Goal: Task Accomplishment & Management: Use online tool/utility

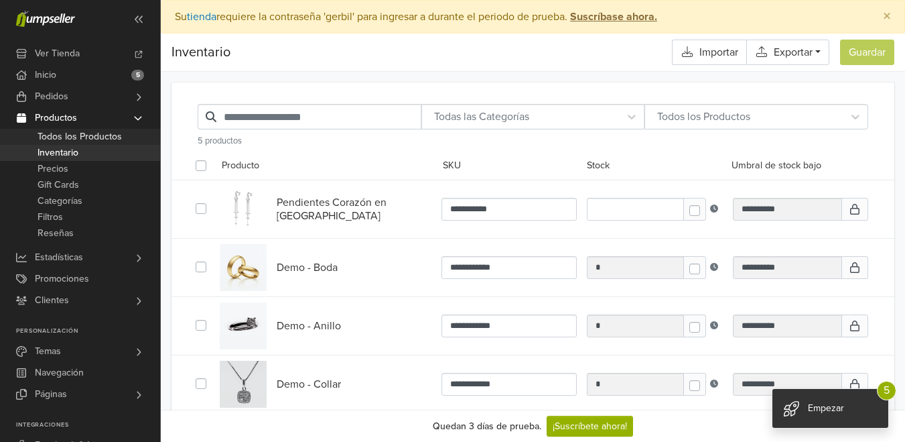
click at [63, 130] on span "Todos los Productos" at bounding box center [80, 137] width 84 height 16
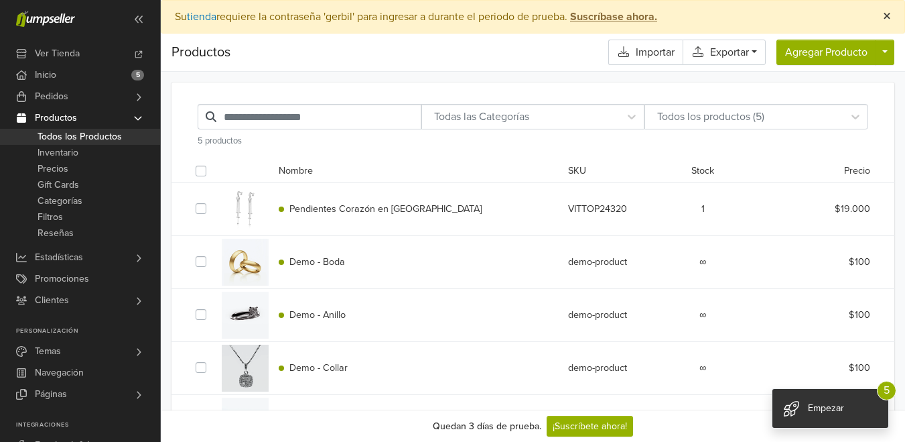
click at [886, 19] on span "×" at bounding box center [887, 16] width 8 height 19
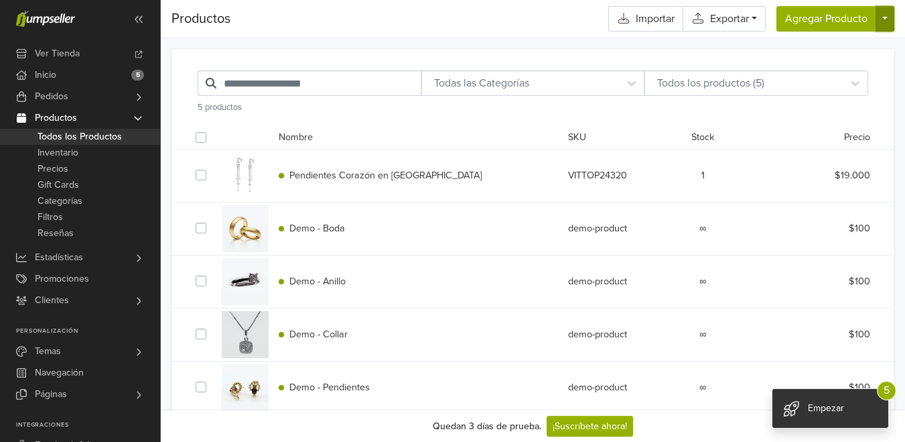
click at [886, 14] on button "button" at bounding box center [885, 18] width 19 height 25
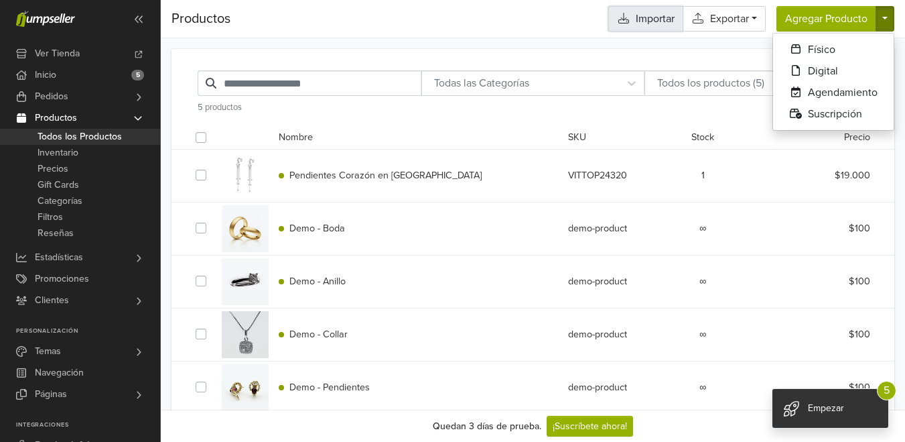
click at [655, 25] on link "Importar" at bounding box center [645, 18] width 74 height 25
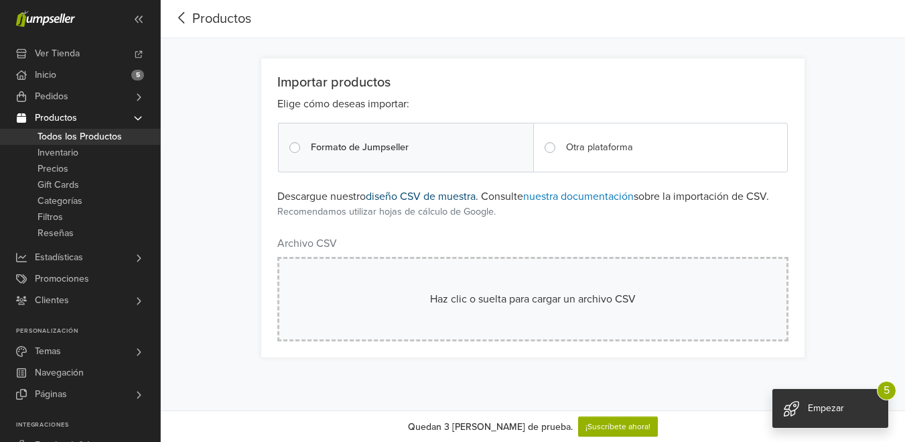
click at [417, 198] on link "diseño CSV de muestra" at bounding box center [421, 196] width 110 height 13
click at [573, 196] on link "nuestra documentación" at bounding box center [578, 196] width 111 height 13
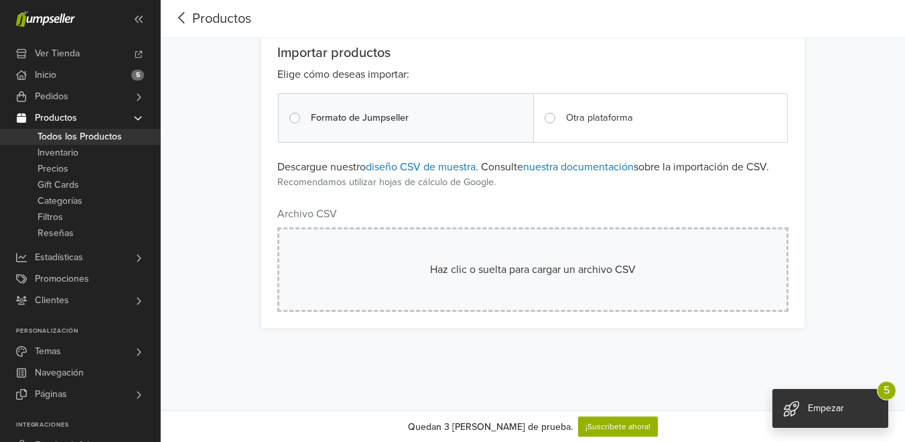
scroll to position [31, 0]
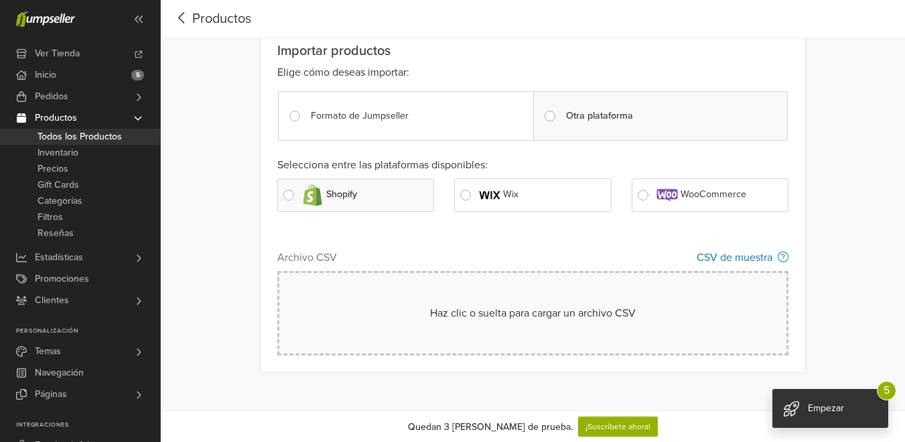
click at [306, 116] on label "Formato de Jumpseller" at bounding box center [357, 116] width 103 height 15
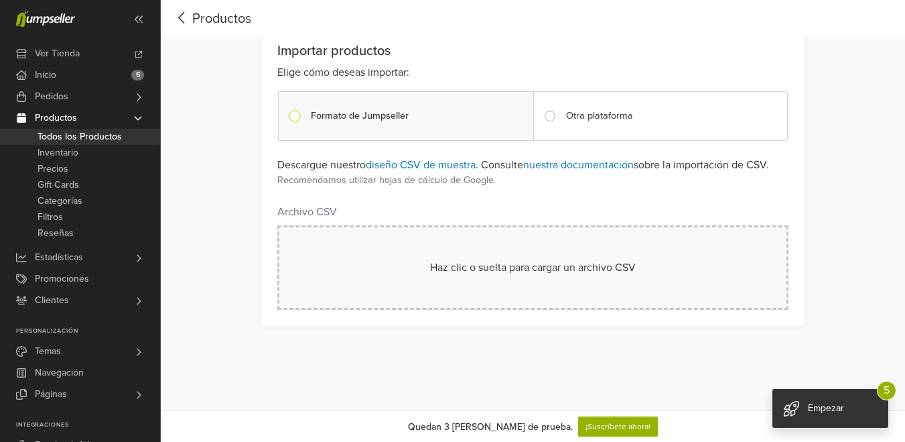
scroll to position [0, 0]
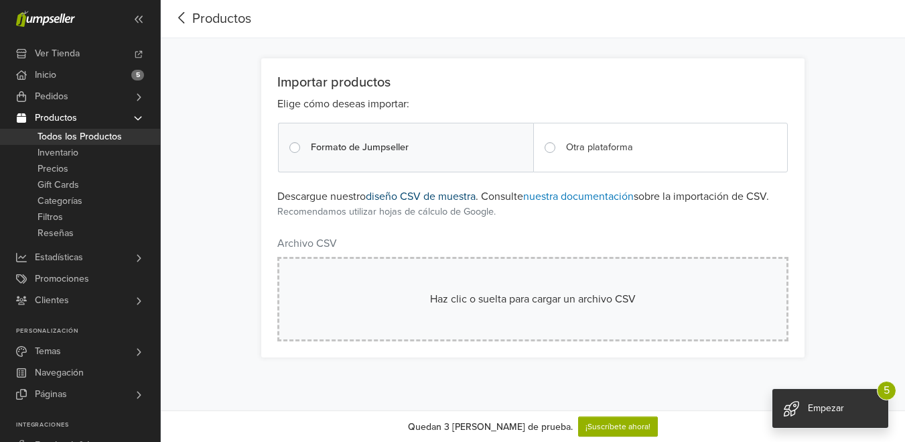
click at [431, 198] on link "diseño CSV de muestra" at bounding box center [421, 196] width 110 height 13
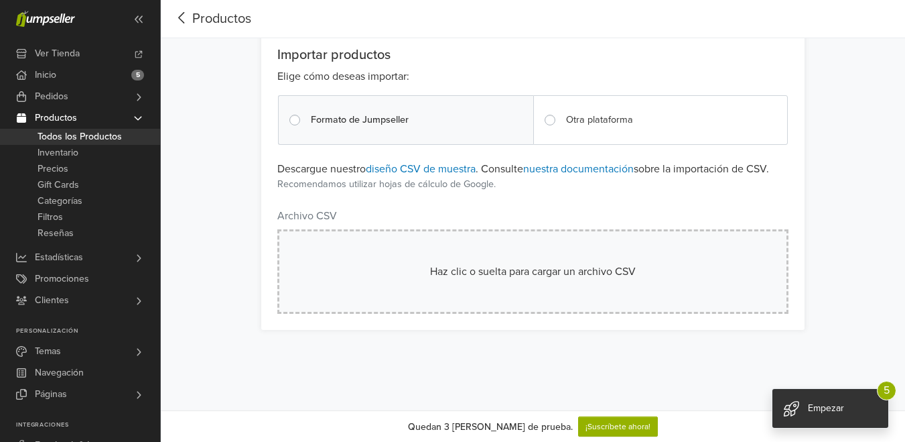
scroll to position [32, 0]
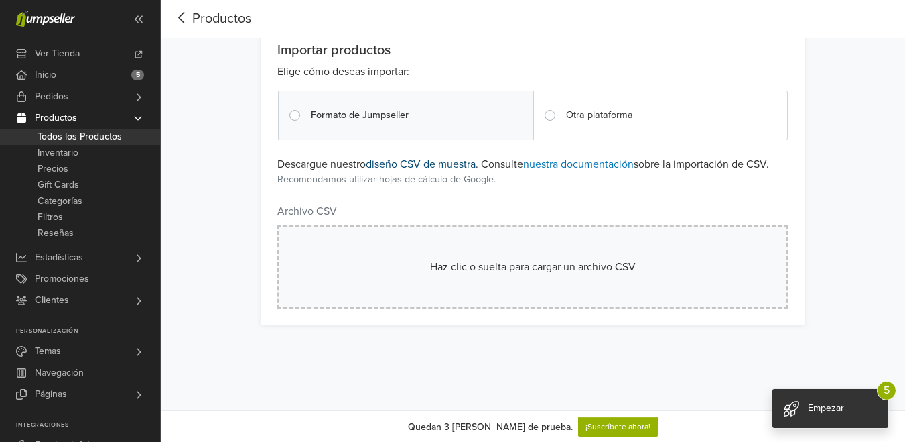
click at [385, 167] on link "diseño CSV de muestra" at bounding box center [421, 163] width 110 height 13
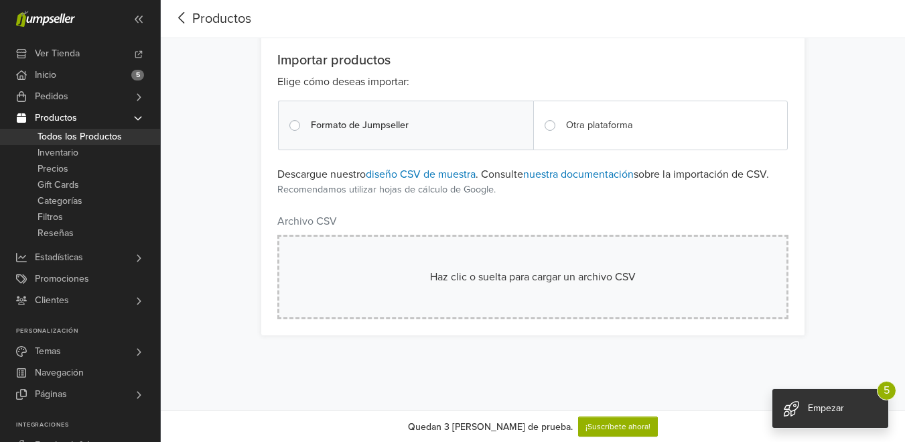
scroll to position [25, 0]
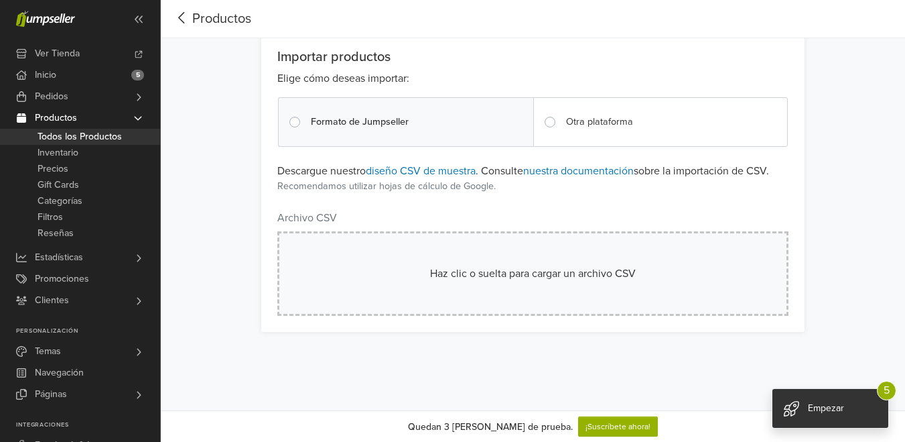
click at [177, 21] on icon at bounding box center [182, 17] width 21 height 17
